Goal: Information Seeking & Learning: Learn about a topic

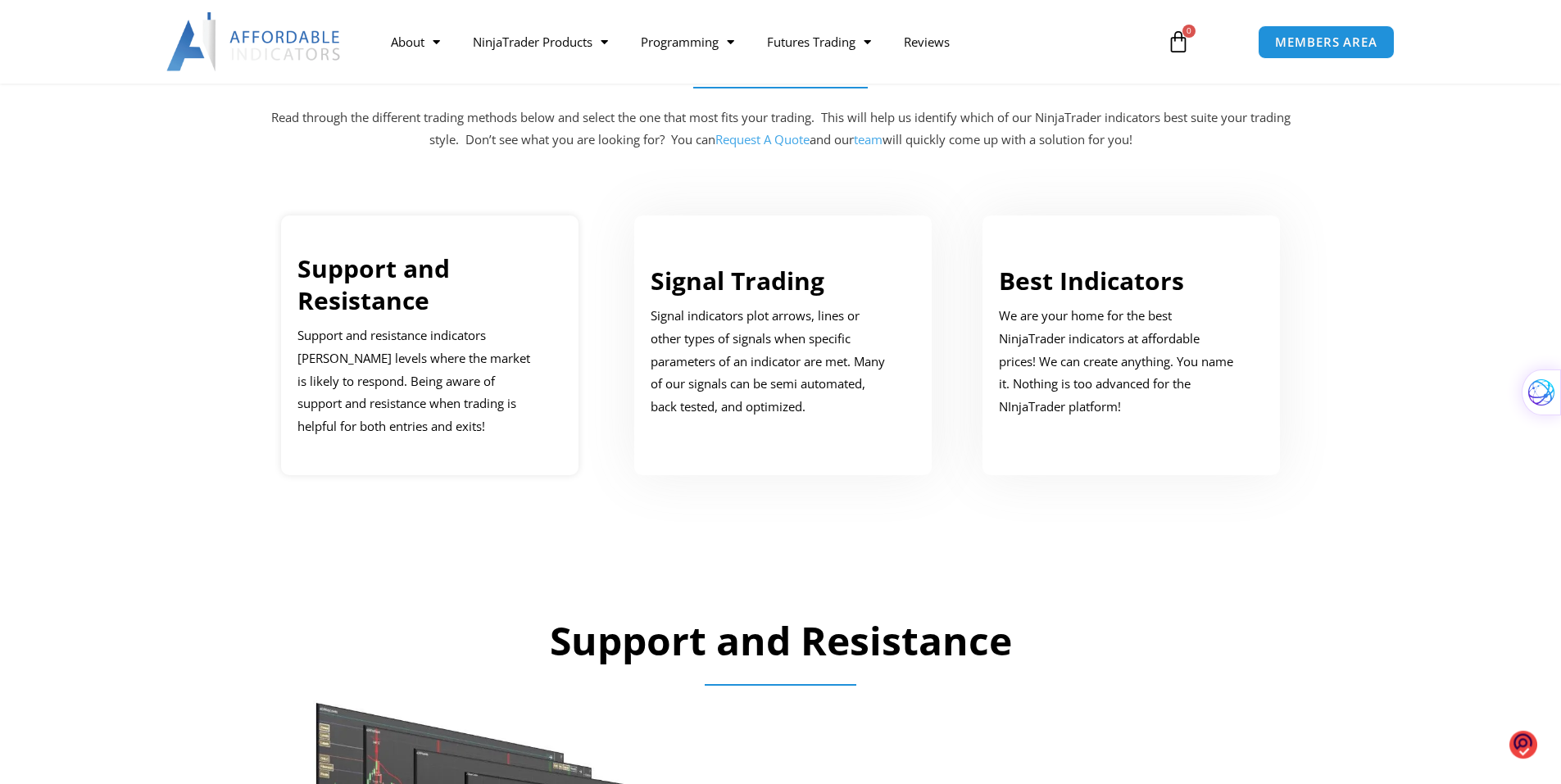
click at [440, 267] on link "Support and Resistance" at bounding box center [374, 284] width 153 height 65
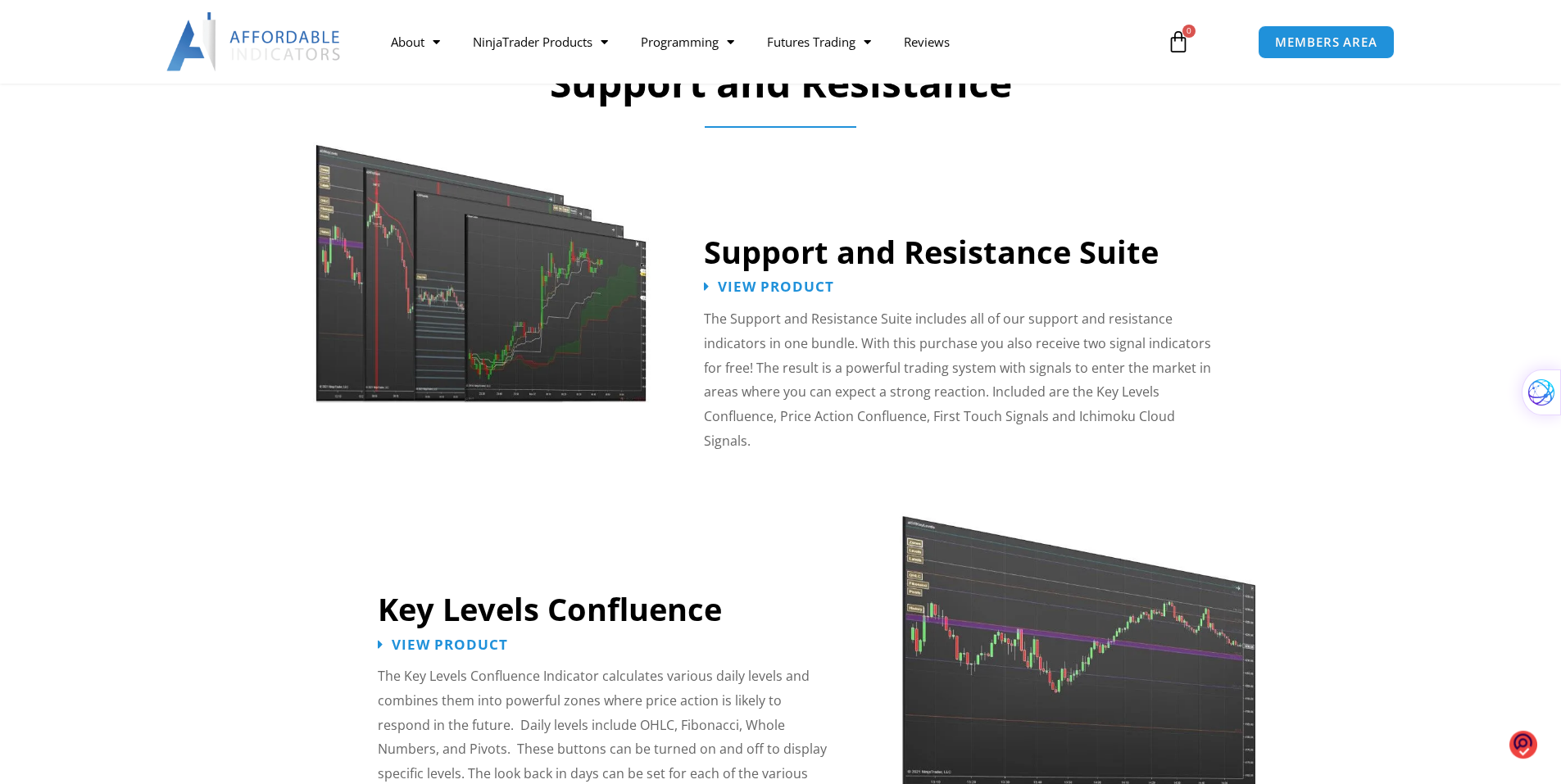
scroll to position [1399, 0]
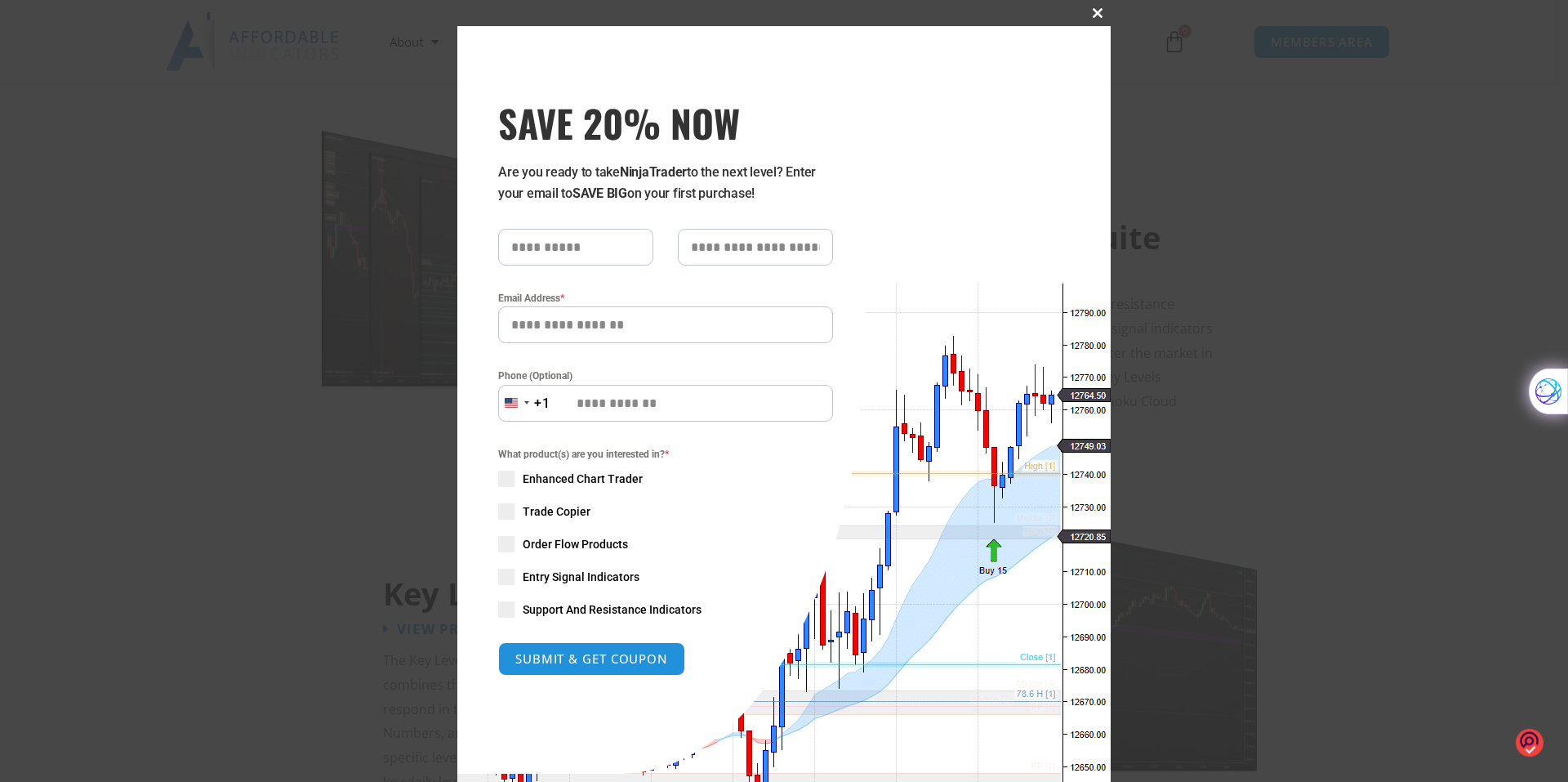
click at [1102, 1] on button "Close this module" at bounding box center [1098, 13] width 27 height 27
